Goal: Find specific page/section

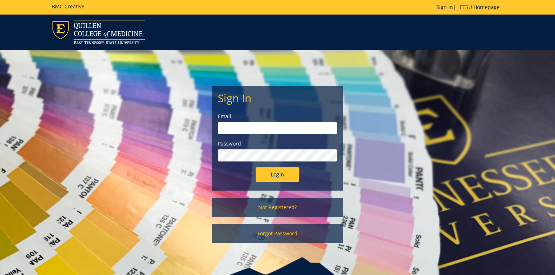
type input "[PERSON_NAME][EMAIL_ADDRESS][DOMAIN_NAME]"
click at [271, 176] on input "Login" at bounding box center [278, 174] width 44 height 15
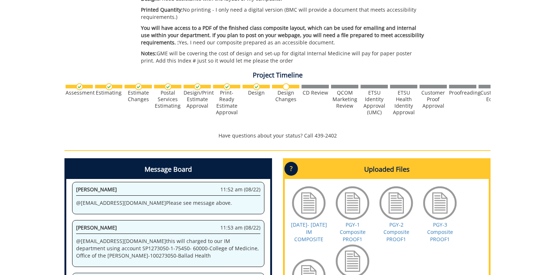
scroll to position [291, 0]
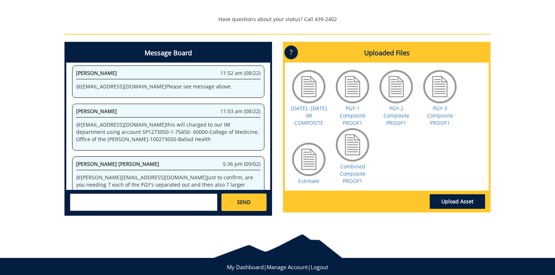
click at [354, 146] on div at bounding box center [352, 145] width 36 height 36
click at [354, 170] on link "Combined Composite PROOF1" at bounding box center [353, 173] width 26 height 21
